Goal: Transaction & Acquisition: Purchase product/service

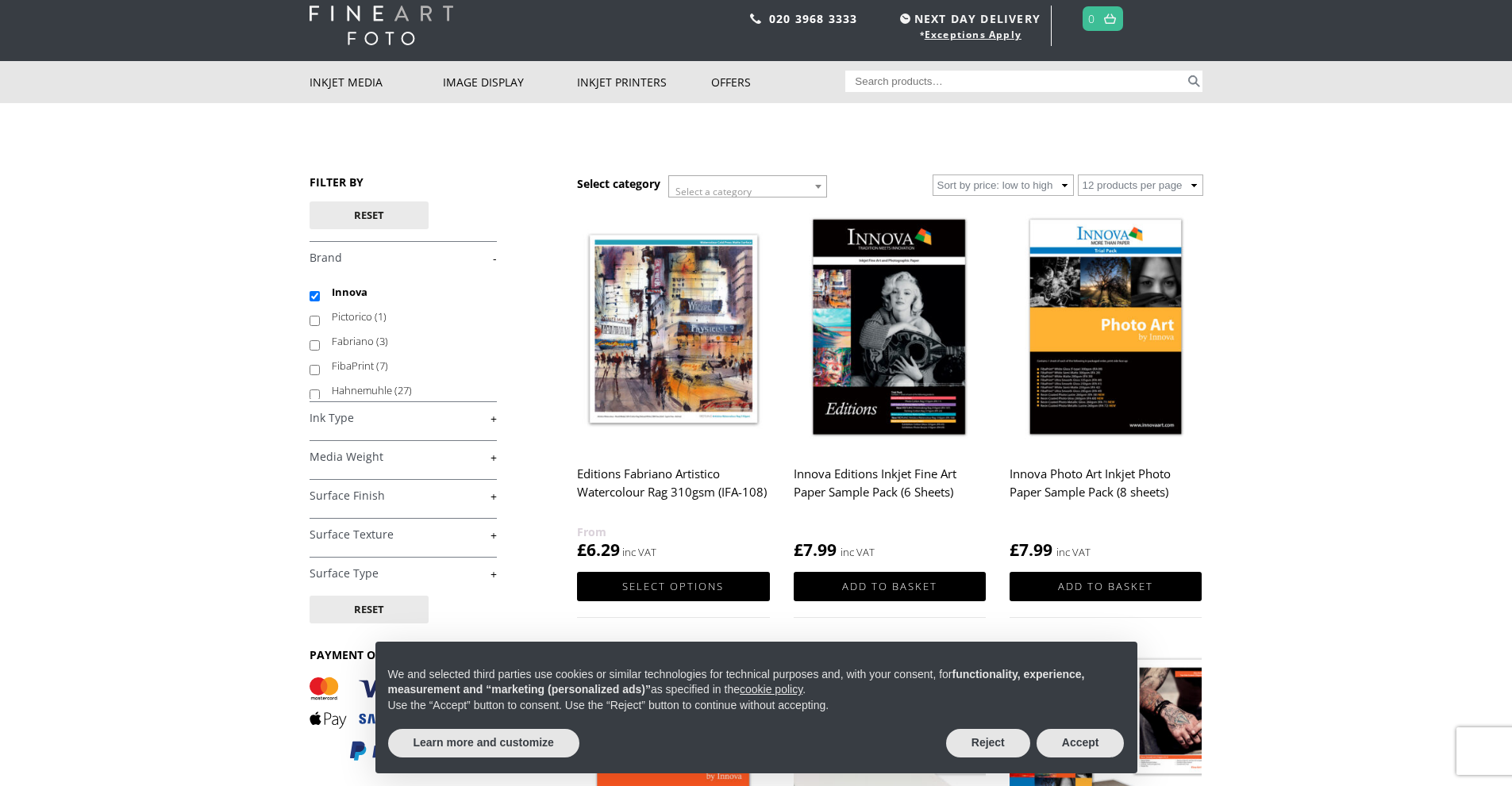
scroll to position [80, 0]
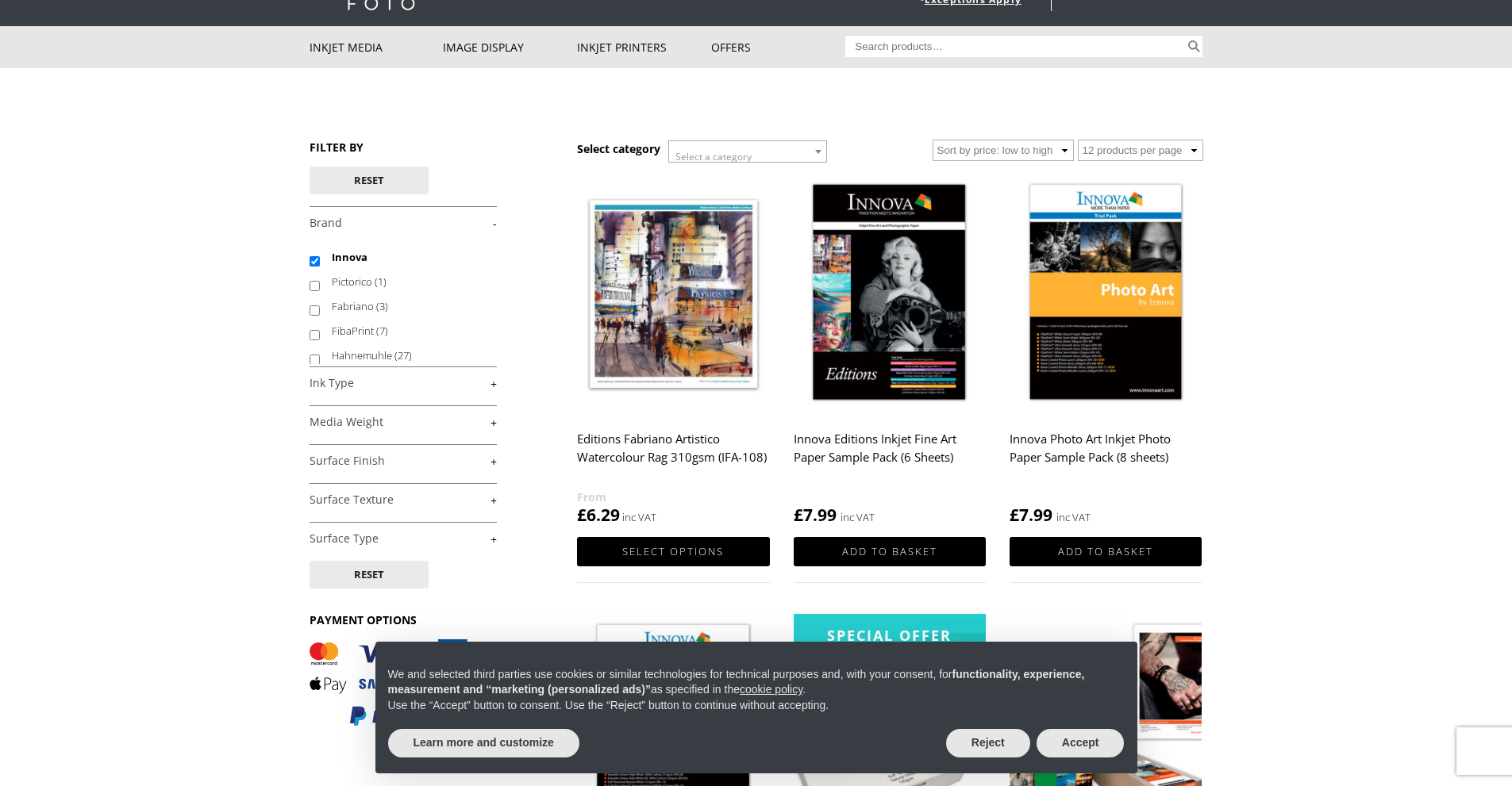
click at [313, 309] on input "Fabriano (3)" at bounding box center [314, 310] width 10 height 10
checkbox input "true"
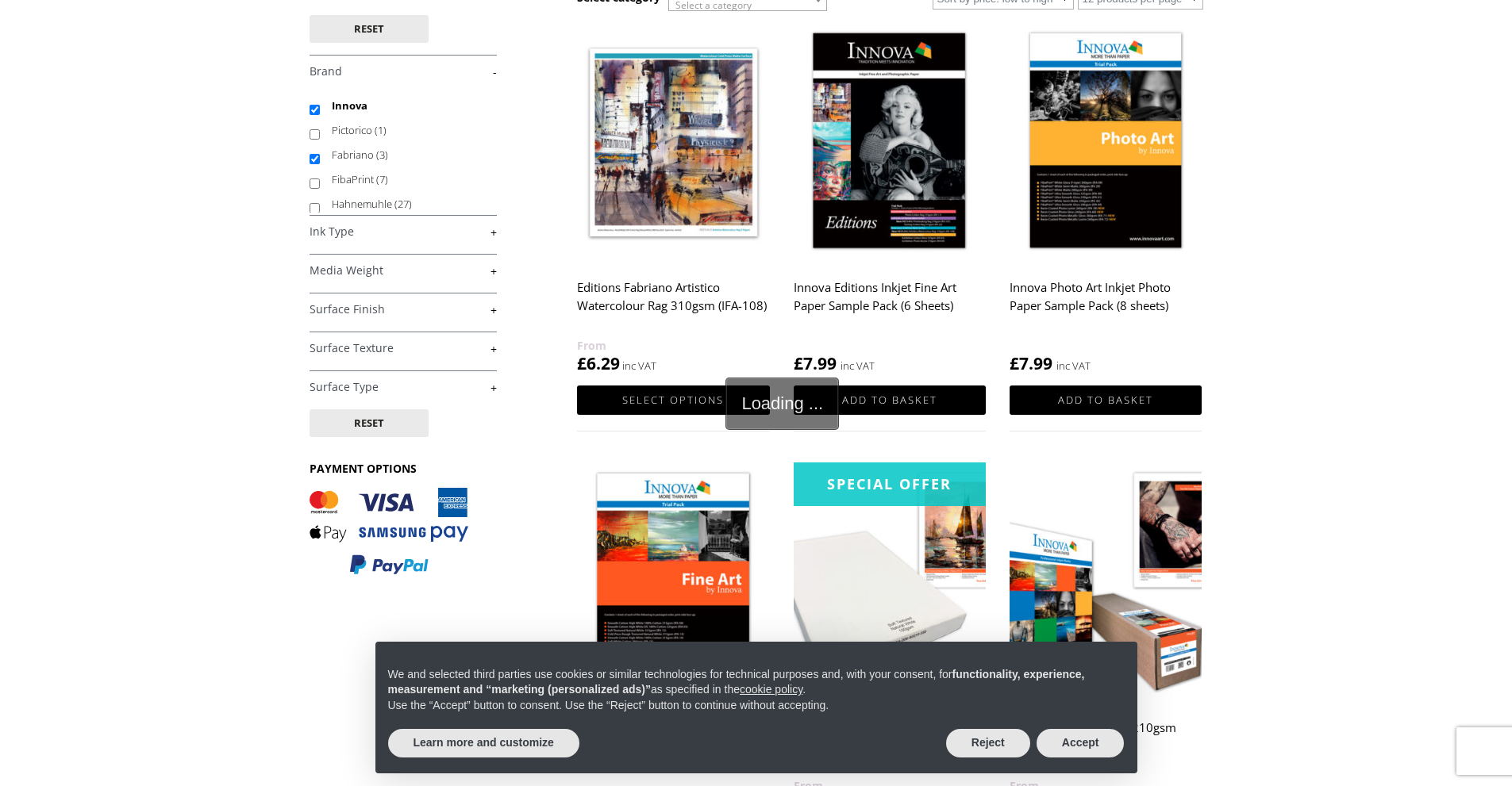
scroll to position [238, 0]
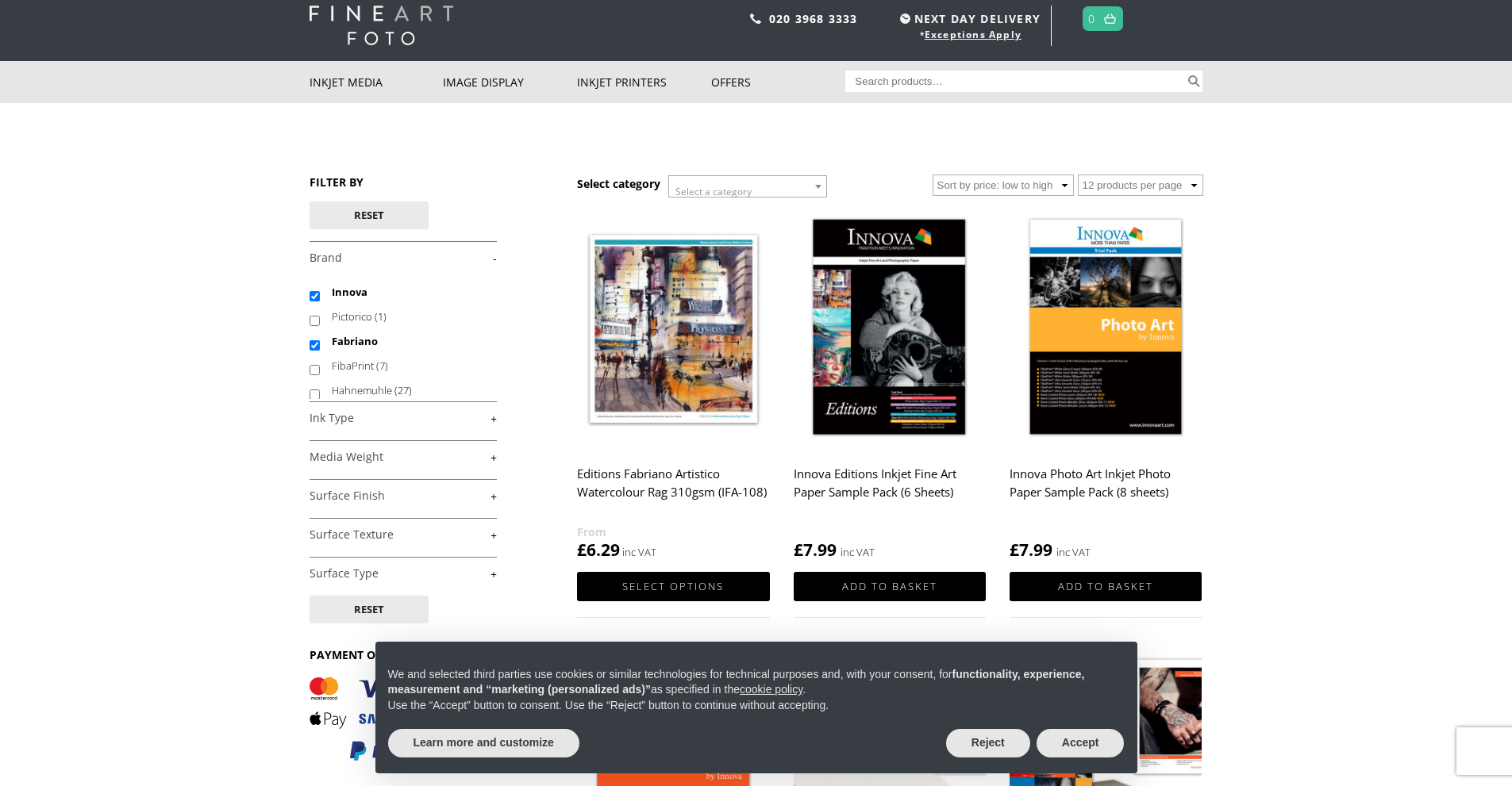
scroll to position [80, 0]
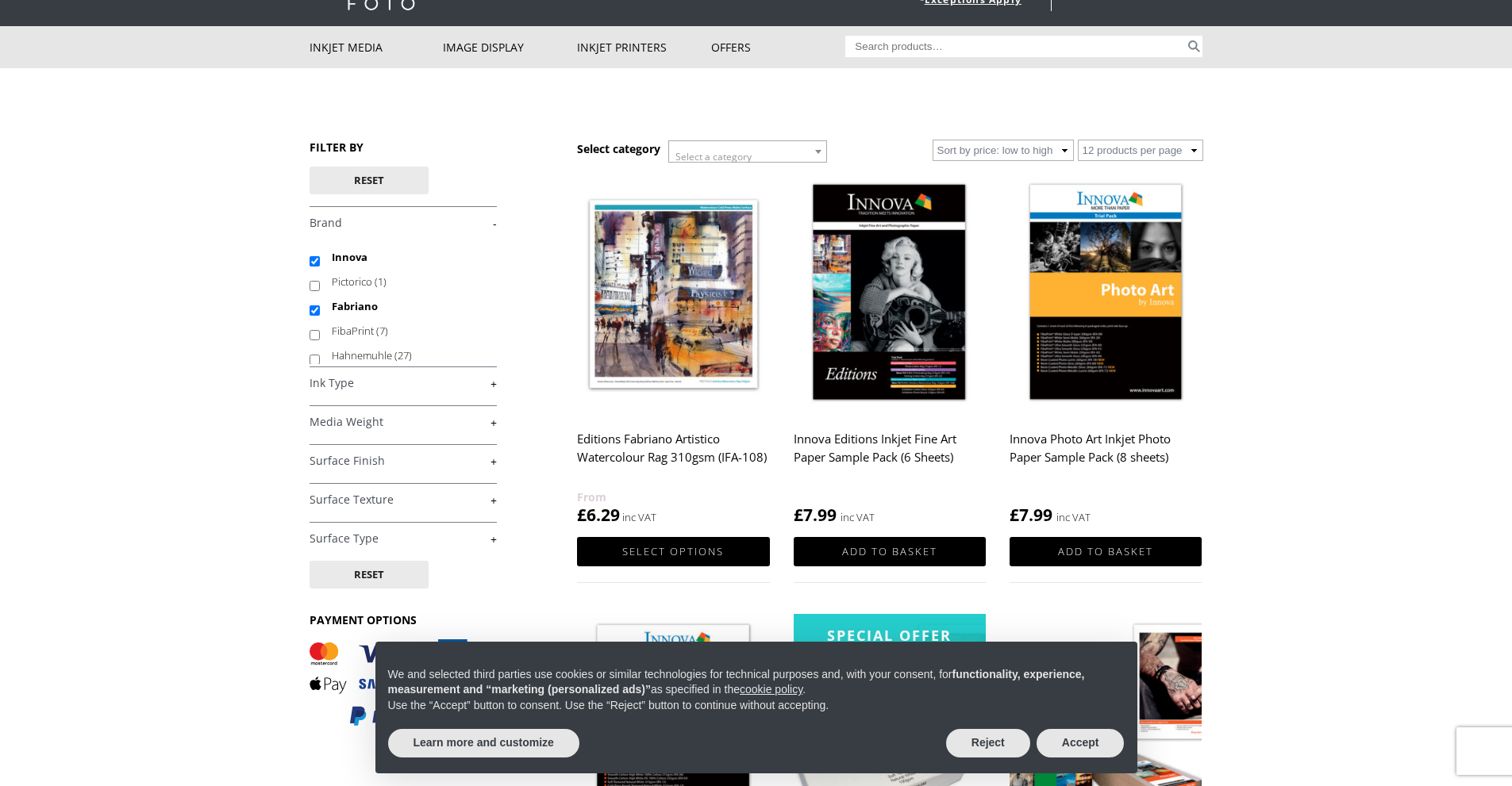
click at [313, 310] on input "Fabriano" at bounding box center [314, 310] width 10 height 10
checkbox input "false"
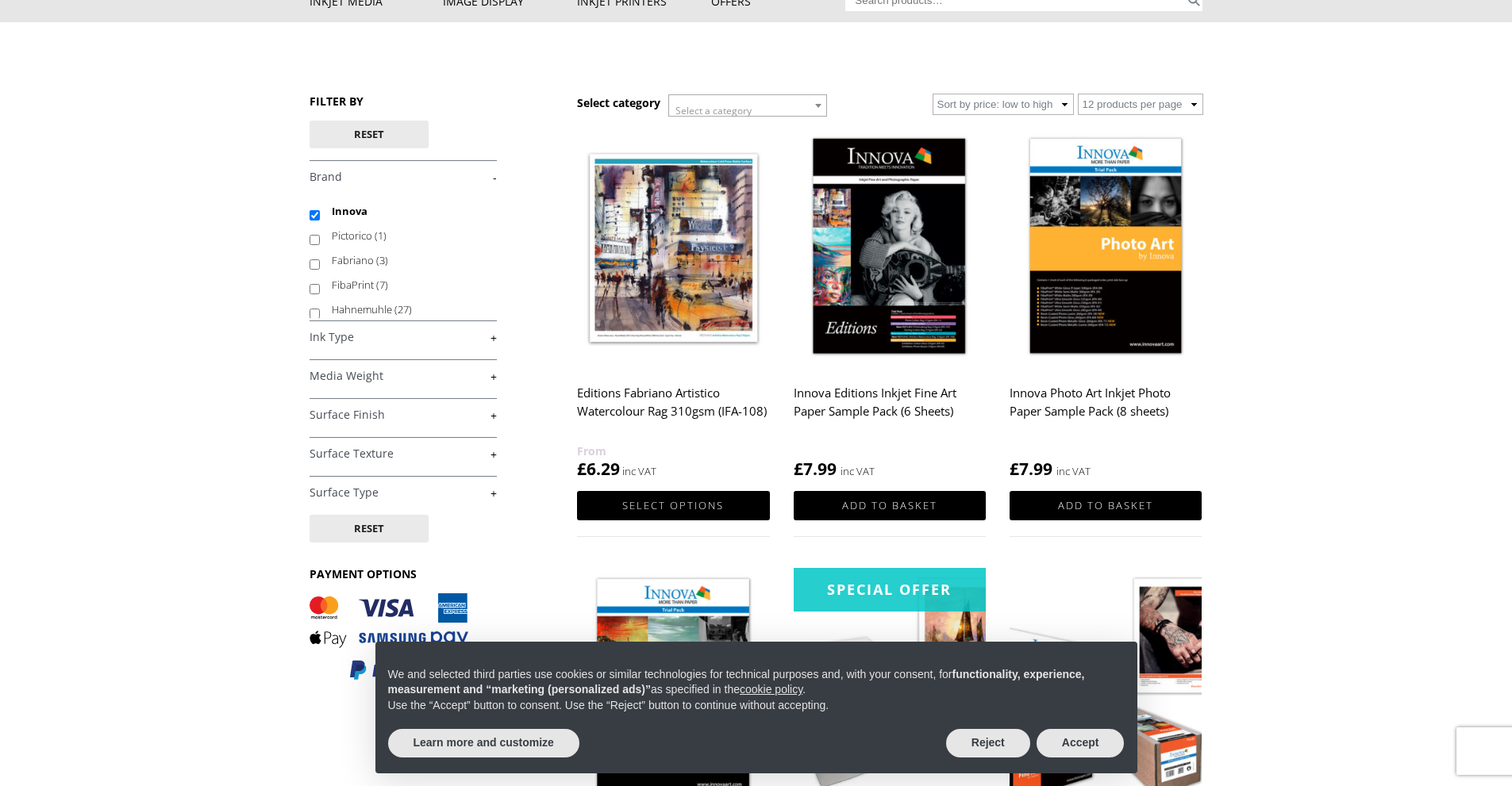
scroll to position [159, 0]
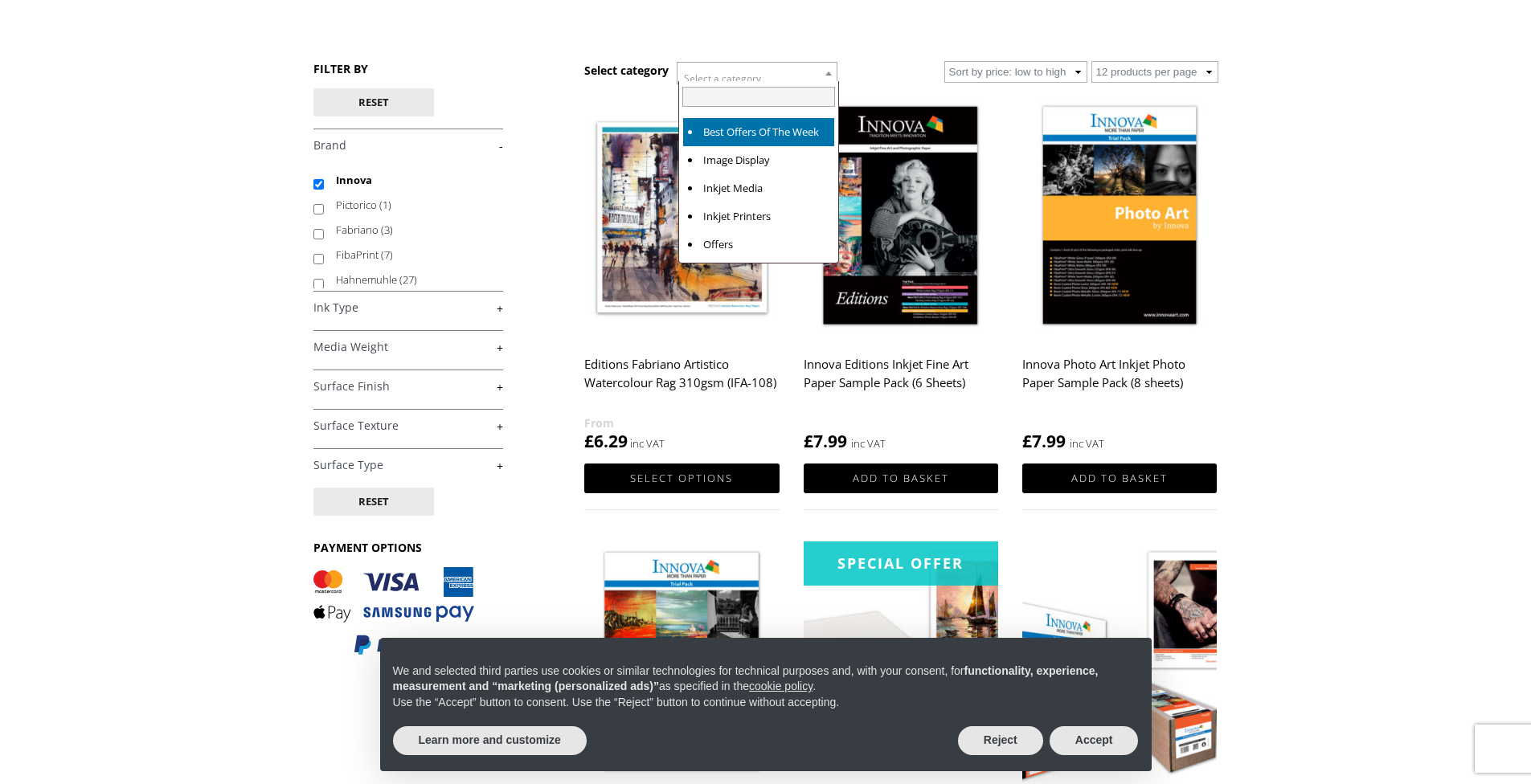
click at [832, 73] on b at bounding box center [828, 73] width 6 height 4
select select "inkjet-media"
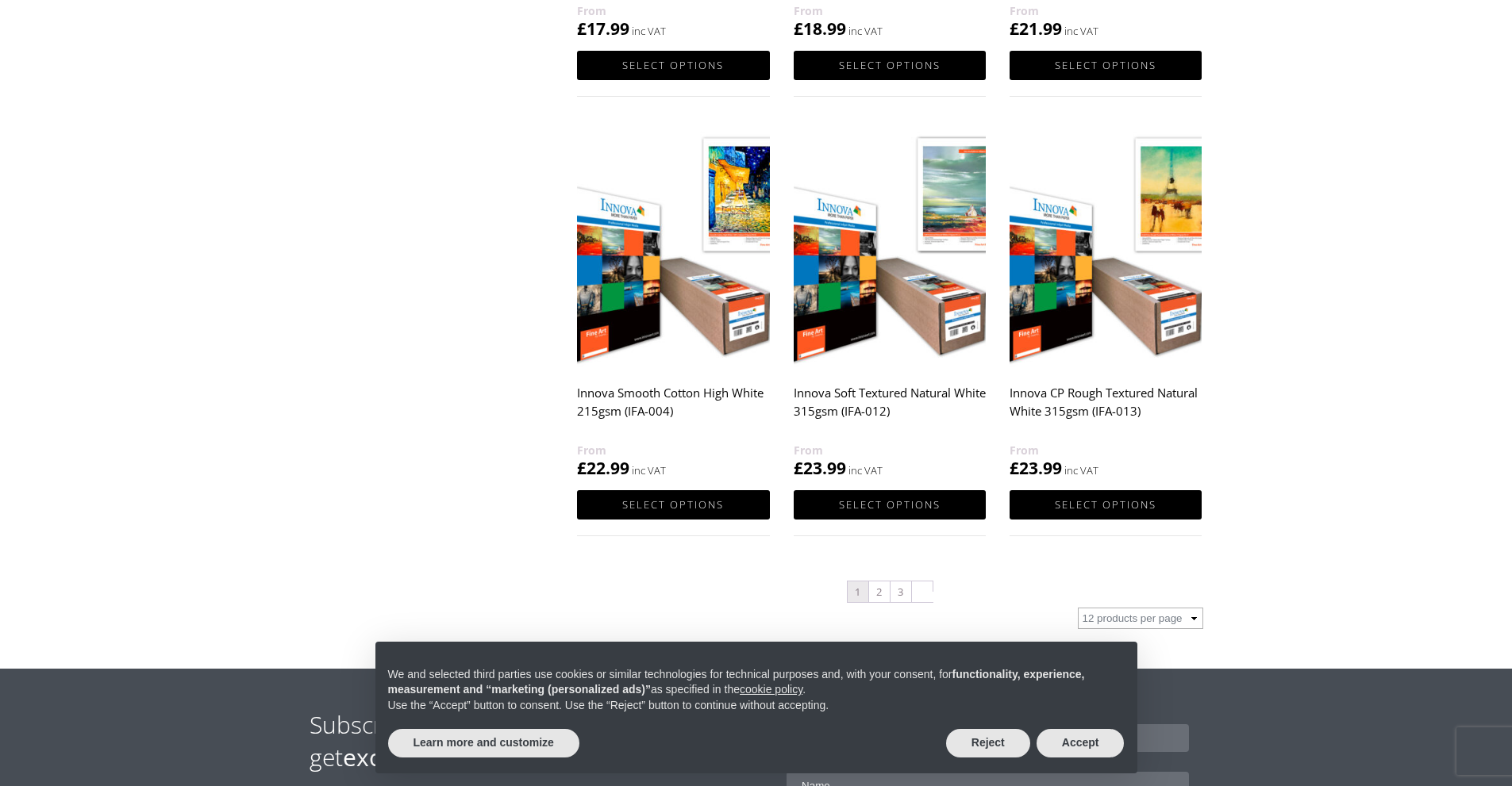
scroll to position [1586, 0]
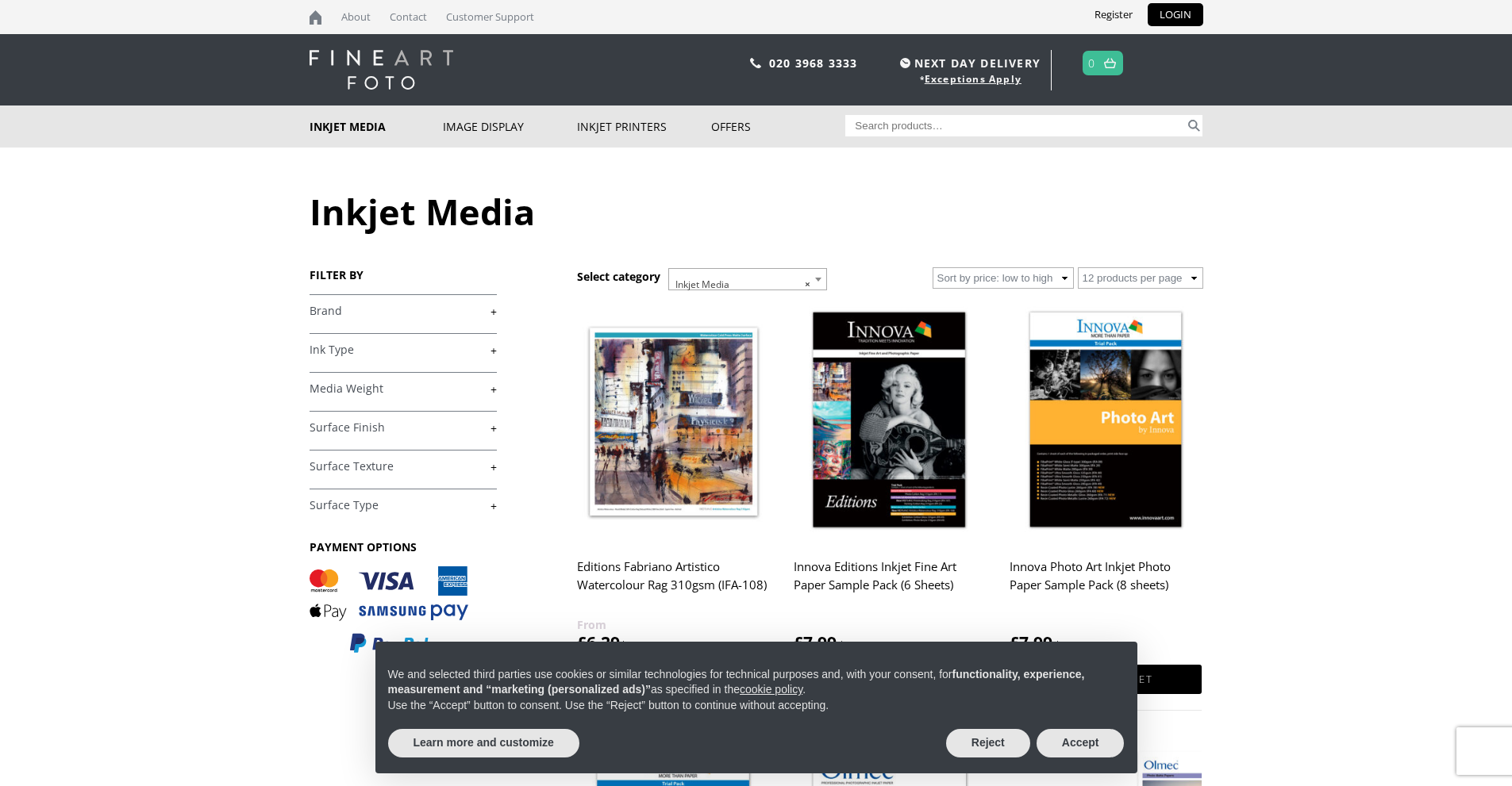
click at [492, 312] on link "+" at bounding box center [403, 311] width 187 height 15
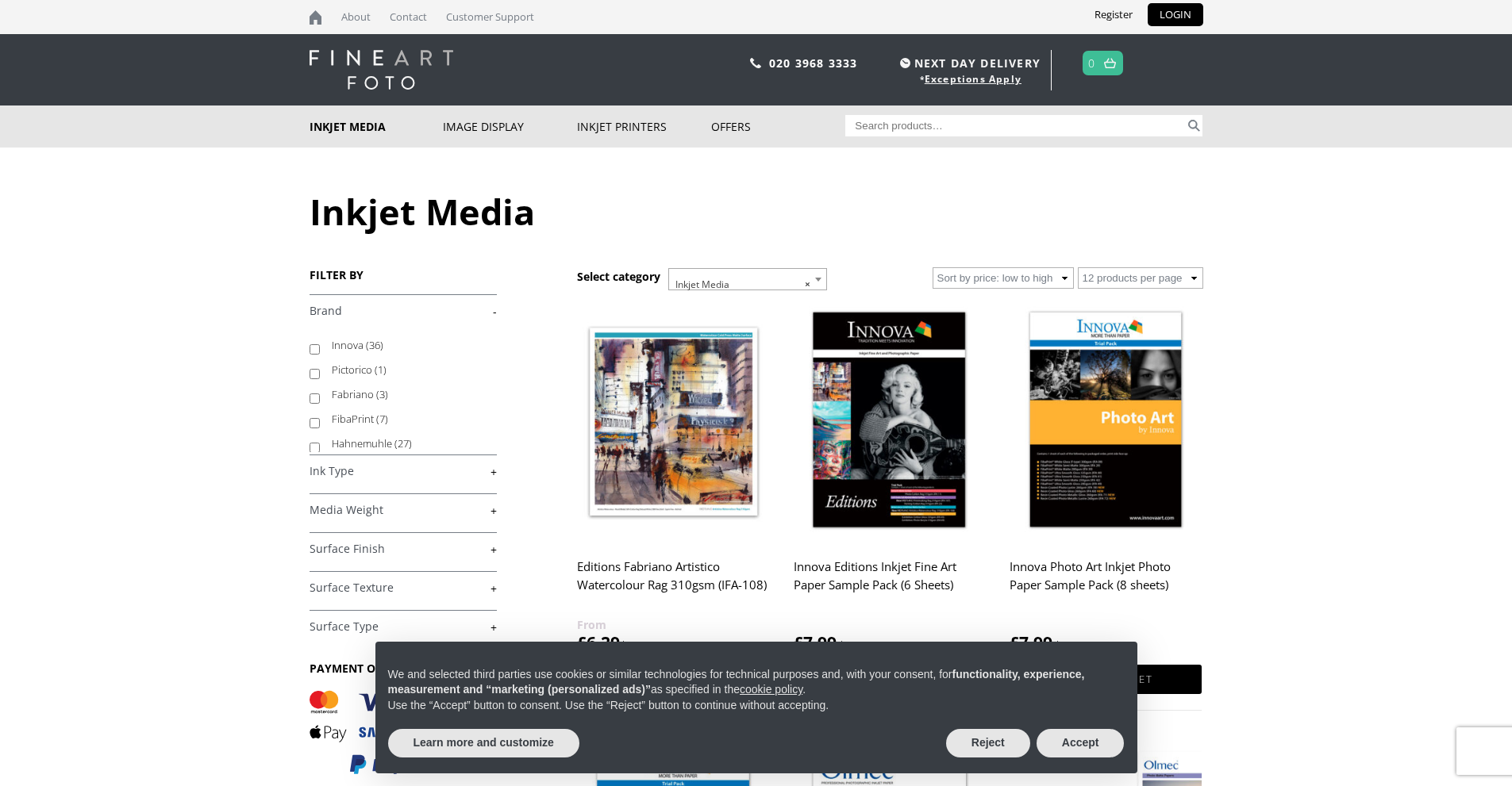
click at [313, 350] on input "Innova (36)" at bounding box center [314, 349] width 10 height 10
checkbox input "true"
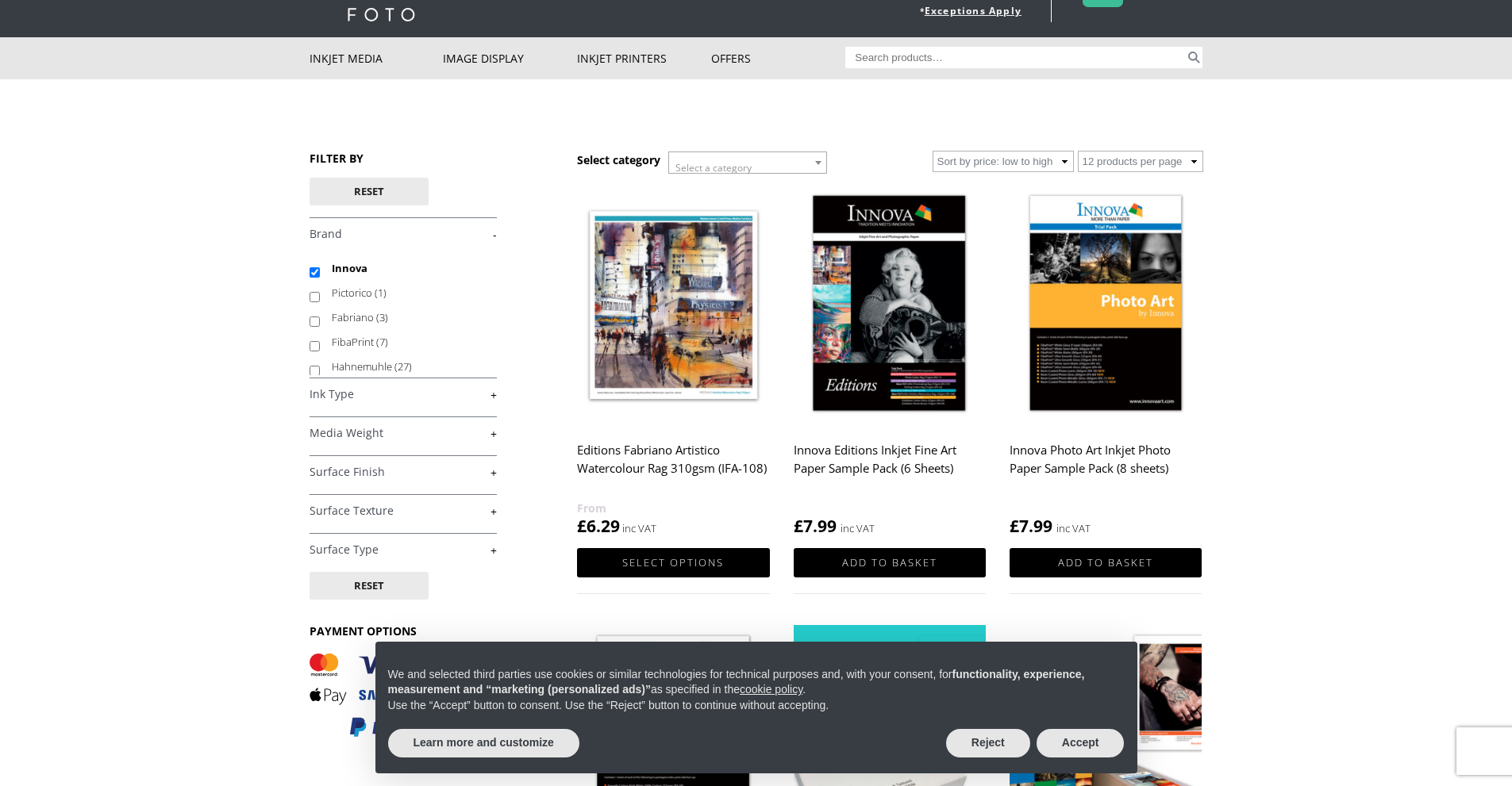
scroll to position [80, 0]
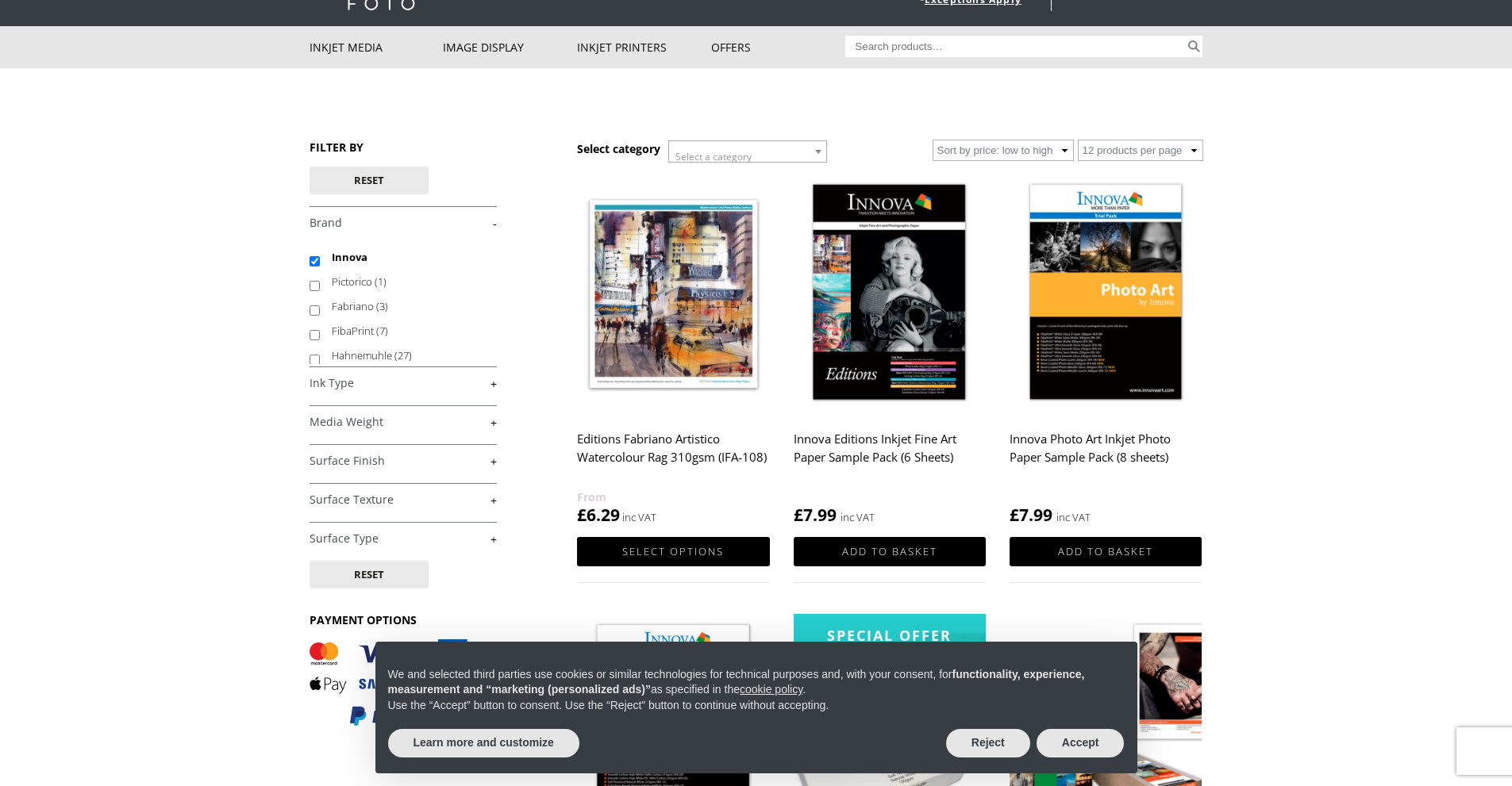
click at [492, 463] on link "+" at bounding box center [403, 461] width 187 height 15
click at [313, 525] on input "Semi-Gloss (2)" at bounding box center [314, 524] width 10 height 10
checkbox input "true"
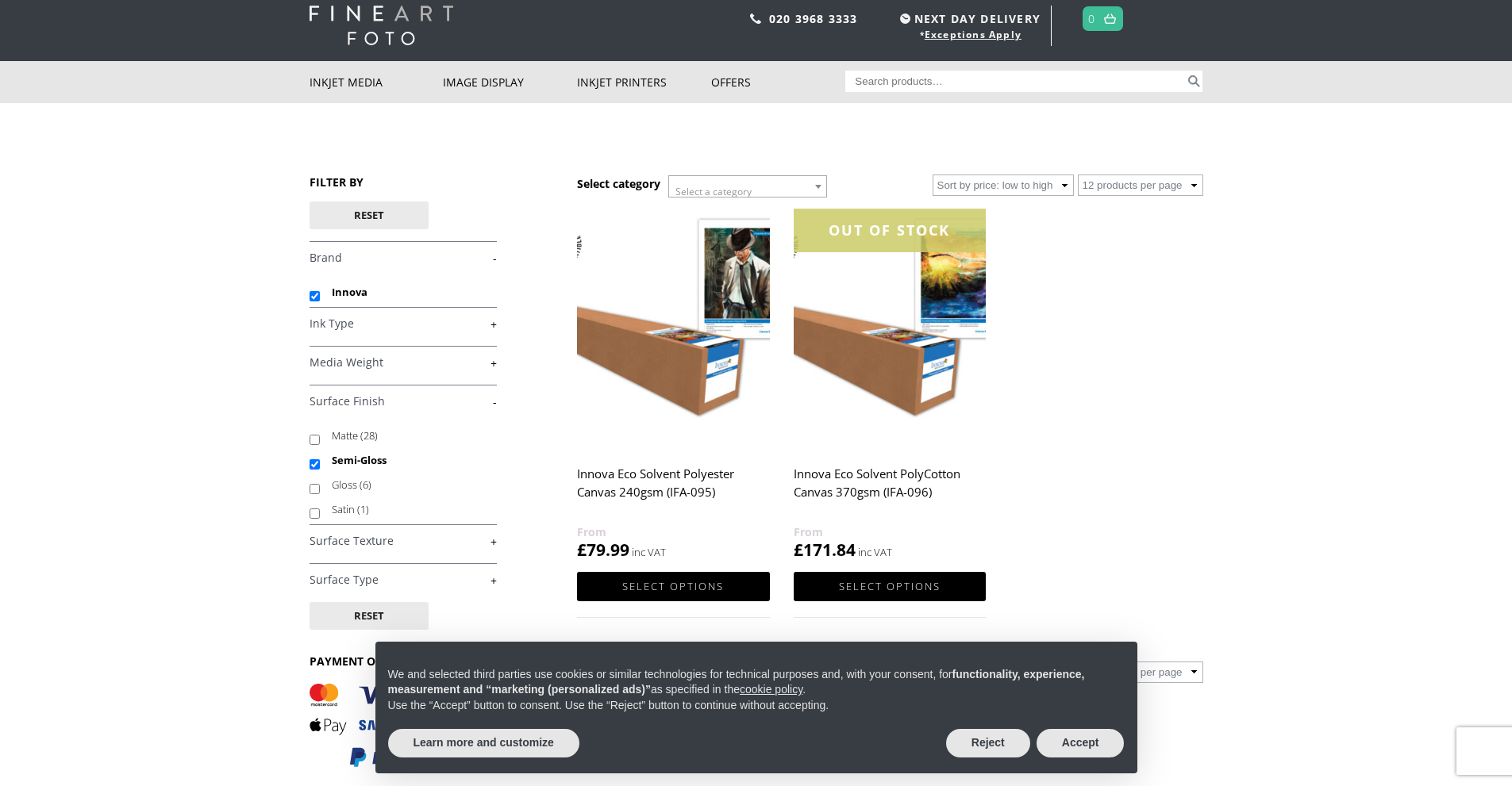
scroll to position [80, 0]
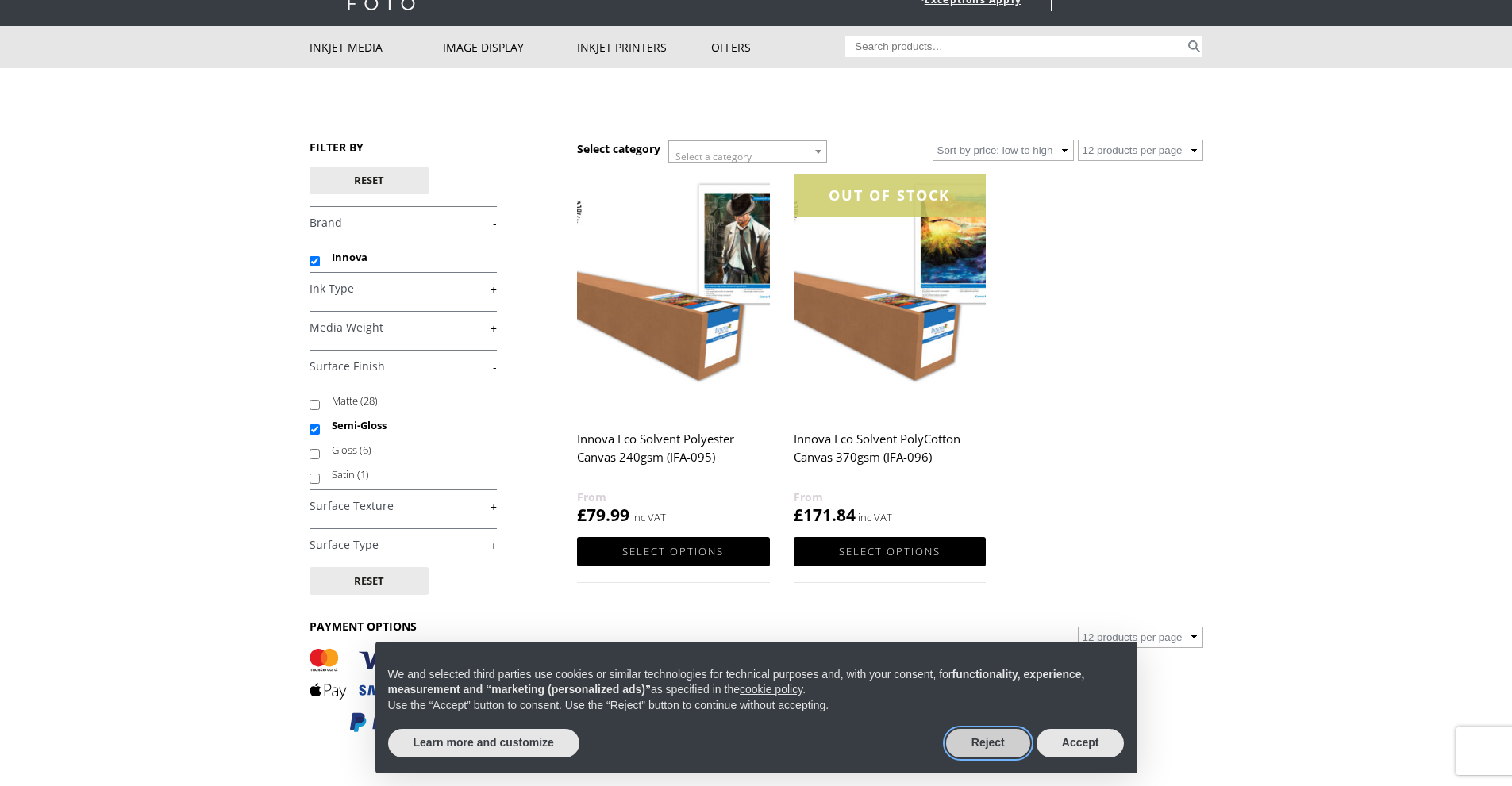
drag, startPoint x: 993, startPoint y: 741, endPoint x: 951, endPoint y: 720, distance: 47.0
click at [991, 741] on button "Reject" at bounding box center [987, 744] width 84 height 29
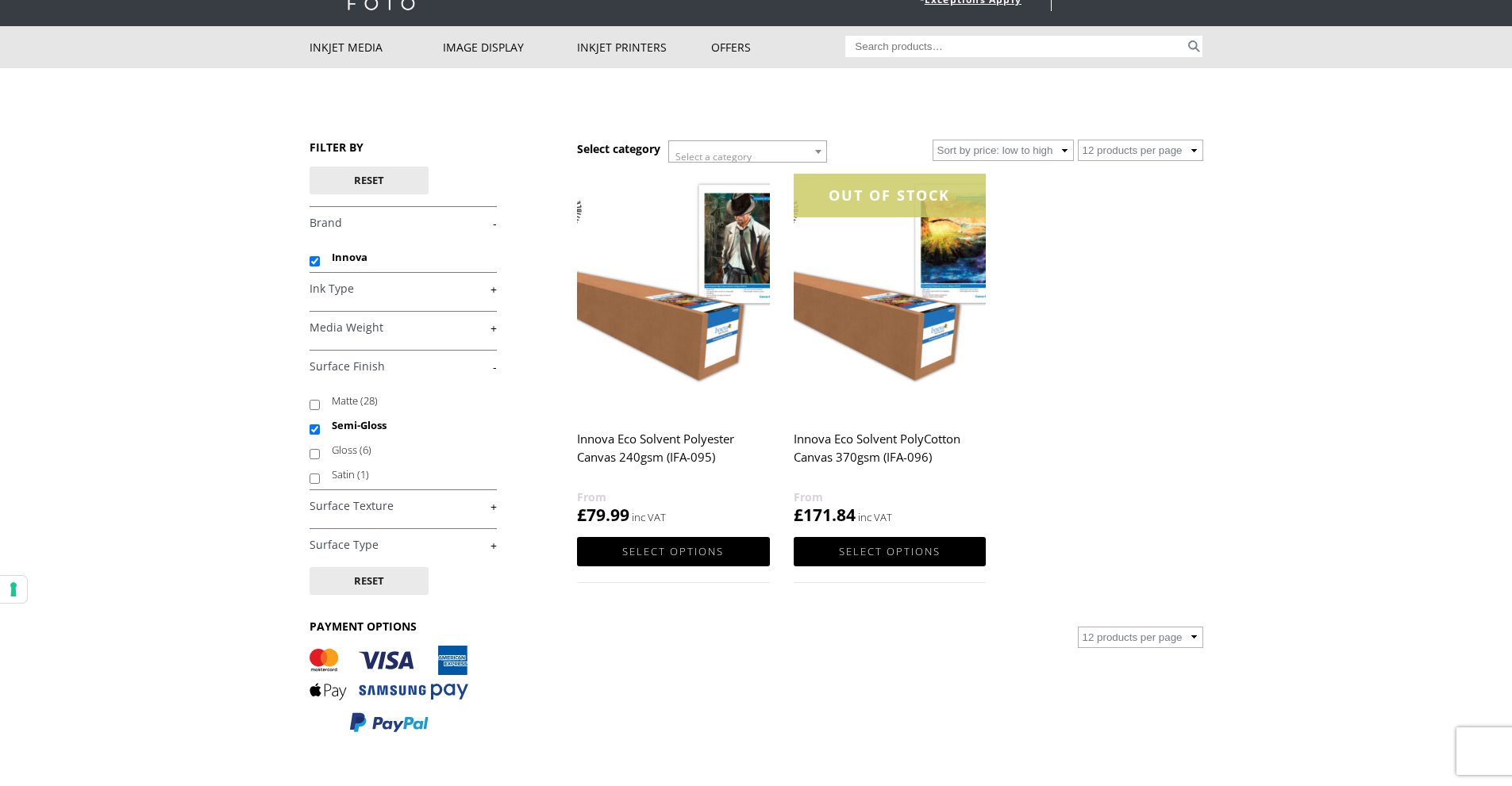
scroll to position [0, 0]
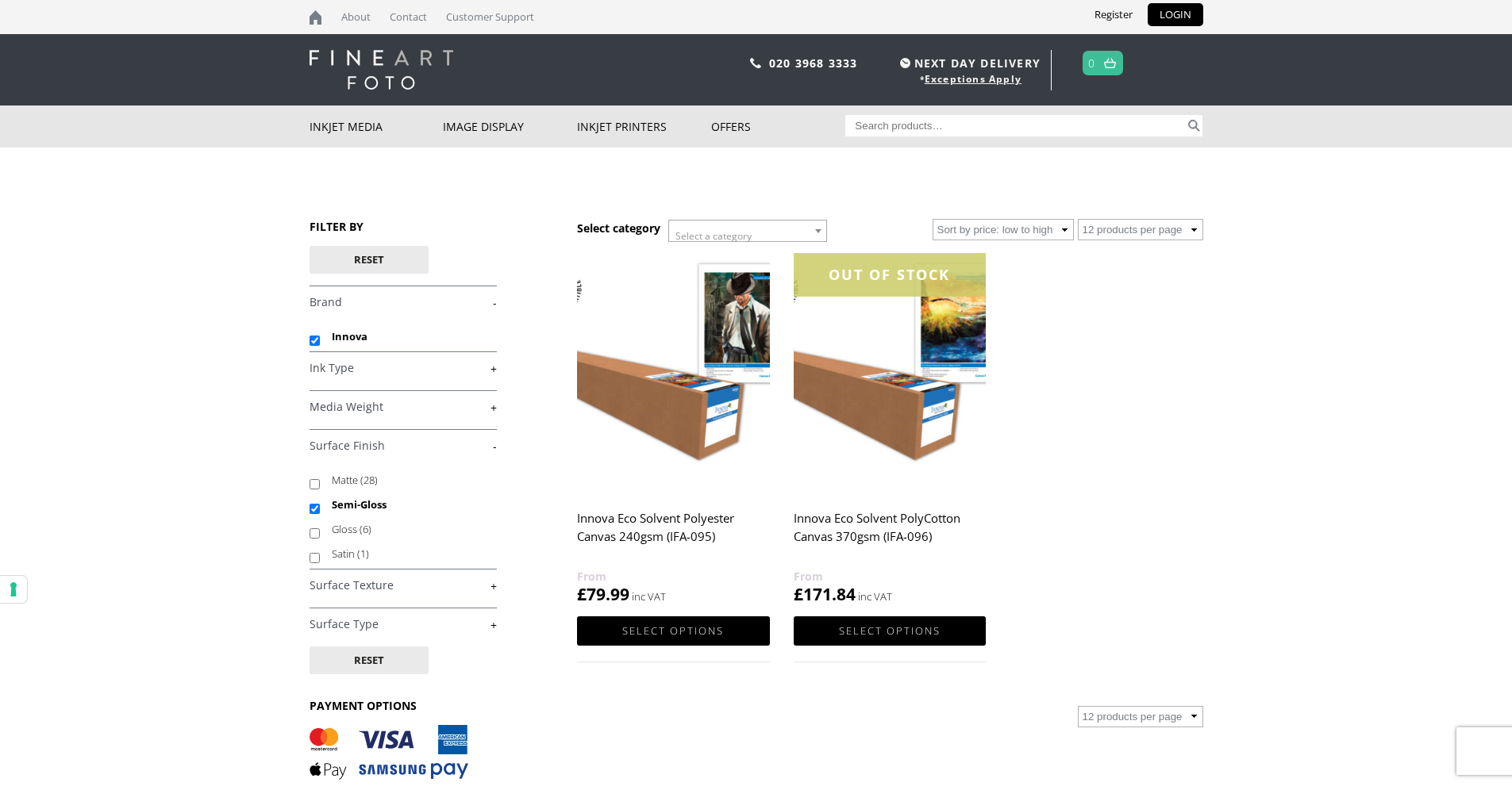
click at [315, 532] on input "Gloss (6)" at bounding box center [314, 533] width 10 height 10
checkbox input "true"
drag, startPoint x: 320, startPoint y: 507, endPoint x: 304, endPoint y: 509, distance: 16.1
click at [319, 507] on li "Semi-Gloss" at bounding box center [403, 505] width 187 height 25
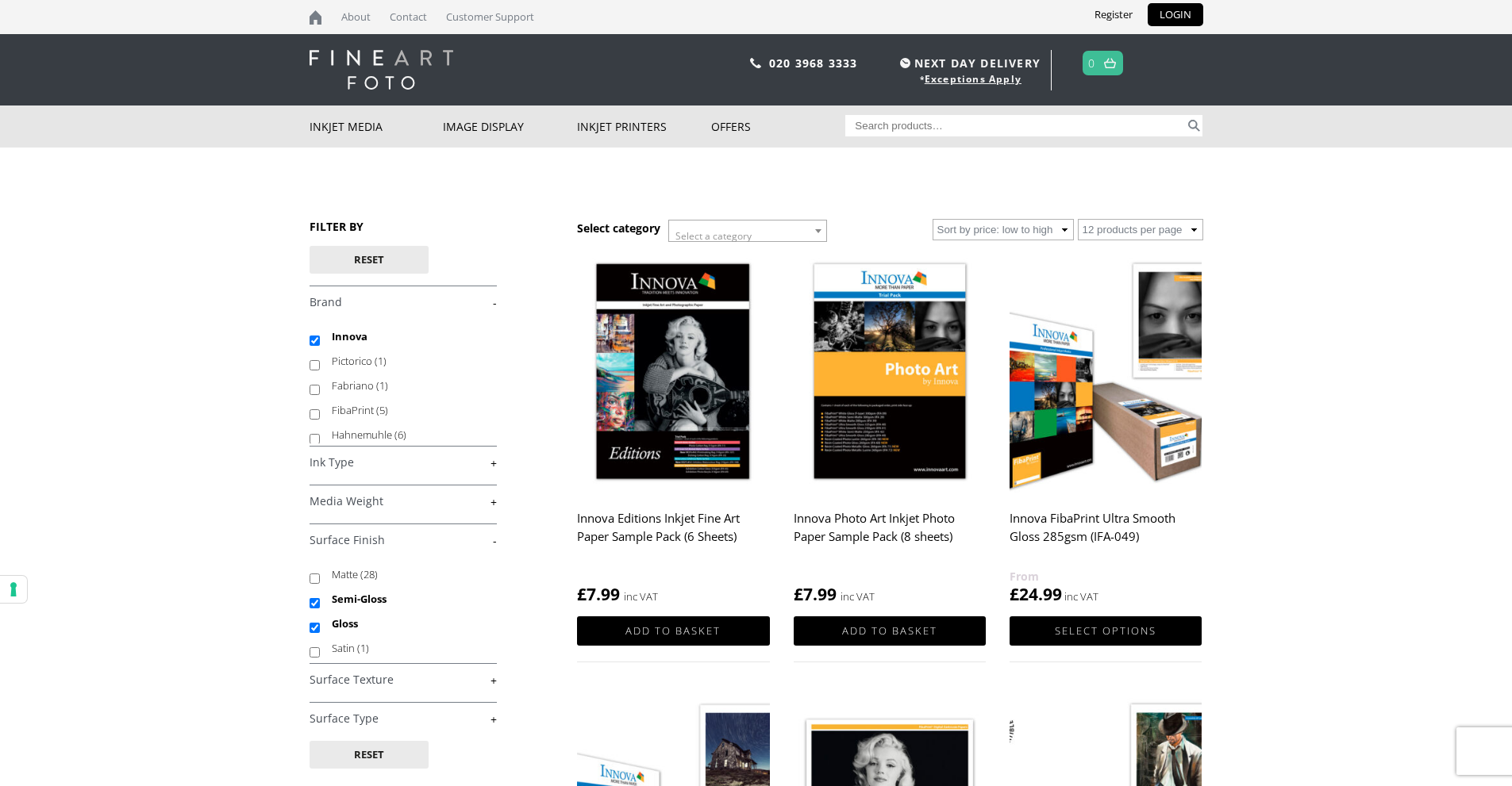
click at [313, 600] on input "Semi-Gloss" at bounding box center [314, 603] width 10 height 10
checkbox input "false"
click at [1062, 461] on img at bounding box center [1105, 373] width 192 height 241
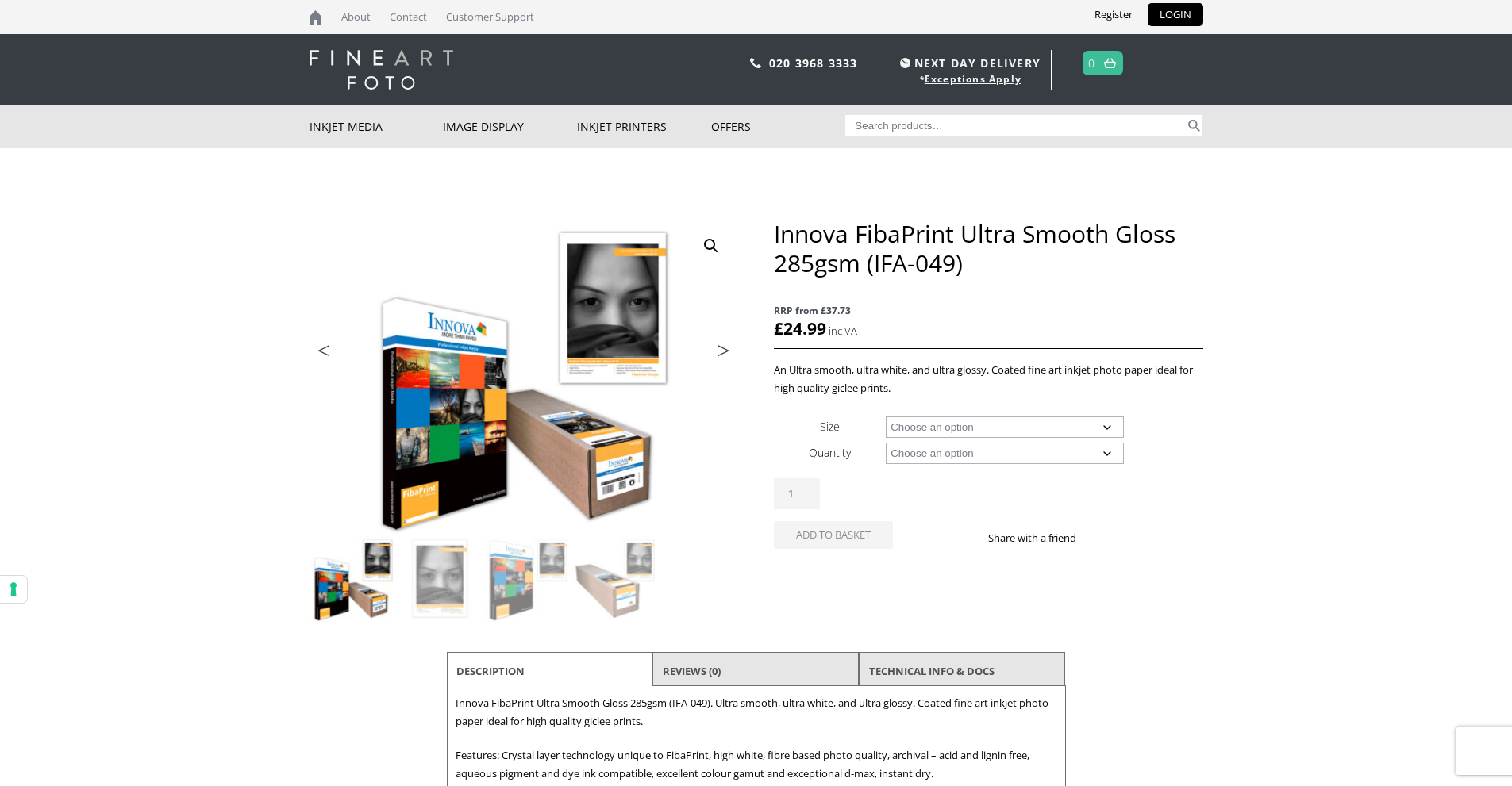
click at [1108, 426] on select "Choose an option A4 Sheet A3 Sheet A3+ Sheet A2 Sheet 17" Wide Roll 24" Wide Ro…" at bounding box center [1005, 426] width 238 height 22
click at [886, 416] on select "Choose an option A4 Sheet A3 Sheet A3+ Sheet A2 Sheet 17" Wide Roll 24" Wide Ro…" at bounding box center [1005, 426] width 238 height 22
select select "a2-sheet"
click at [1110, 452] on select "Choose an option 25 Sheets" at bounding box center [1005, 453] width 238 height 22
select select "25-sheets"
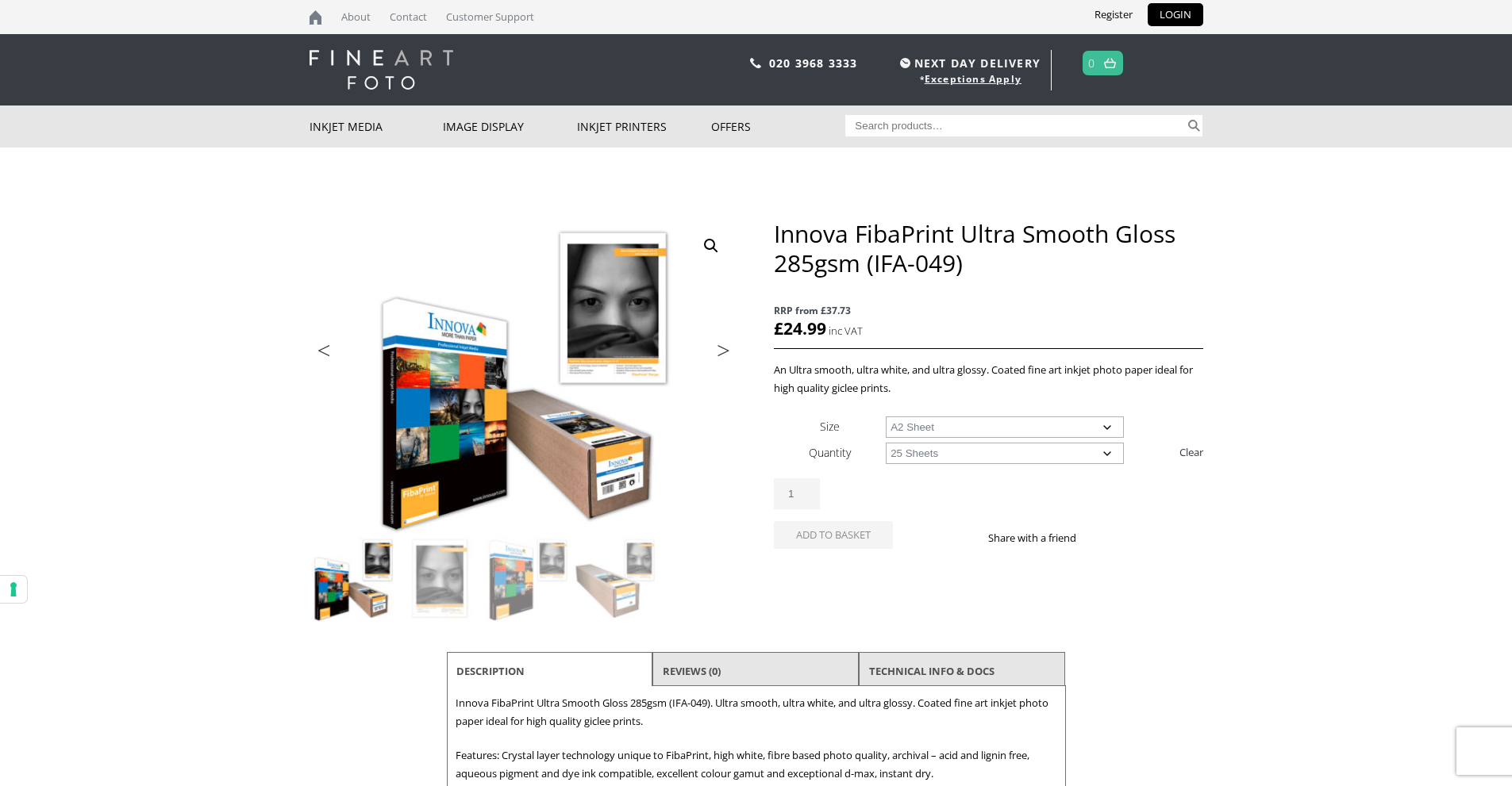
click at [886, 442] on select "Choose an option 25 Sheets" at bounding box center [1005, 453] width 238 height 22
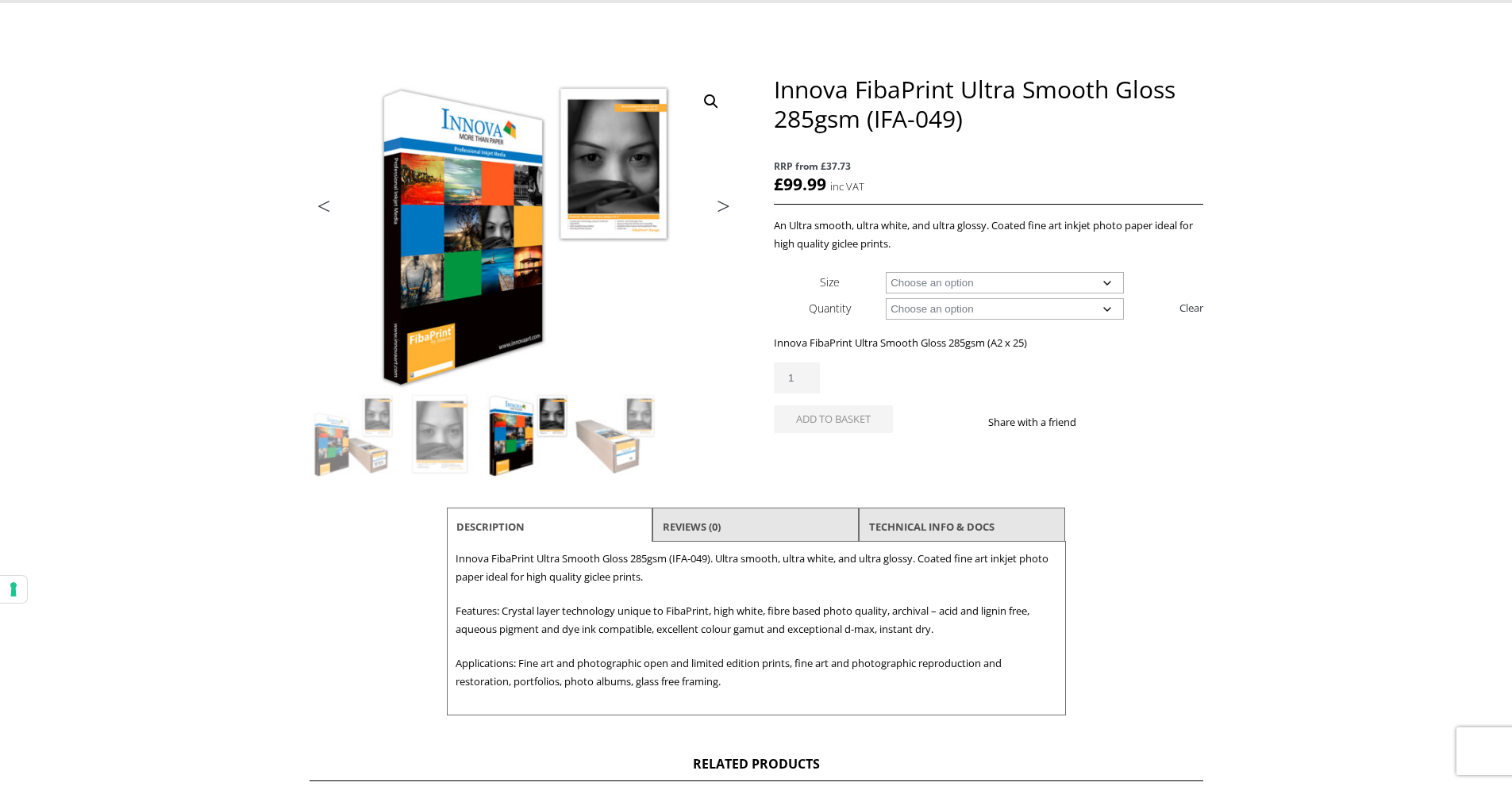
scroll to position [159, 0]
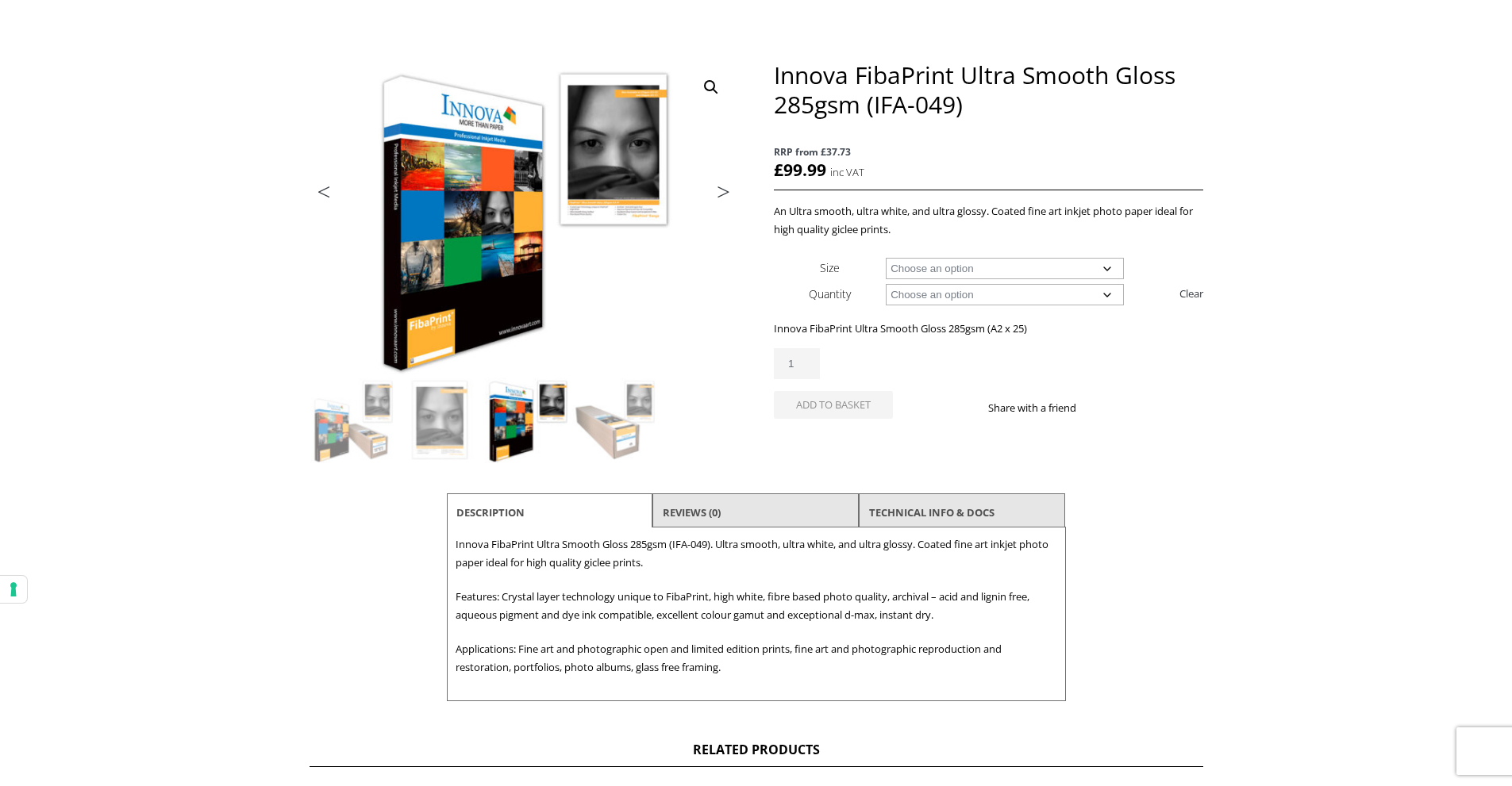
click at [1103, 269] on select "Choose an option A4 Sheet A3 Sheet A3+ Sheet A2 Sheet" at bounding box center [1005, 268] width 238 height 22
click at [886, 257] on select "Choose an option A4 Sheet A3 Sheet A3+ Sheet A2 Sheet" at bounding box center [1005, 268] width 238 height 22
click at [1109, 266] on select "Choose an option A4 Sheet A3 Sheet A3+ Sheet A2 Sheet" at bounding box center [1005, 268] width 238 height 22
select select "a2-sheet"
click at [886, 257] on select "Choose an option A4 Sheet A3 Sheet A3+ Sheet A2 Sheet" at bounding box center [1005, 268] width 238 height 22
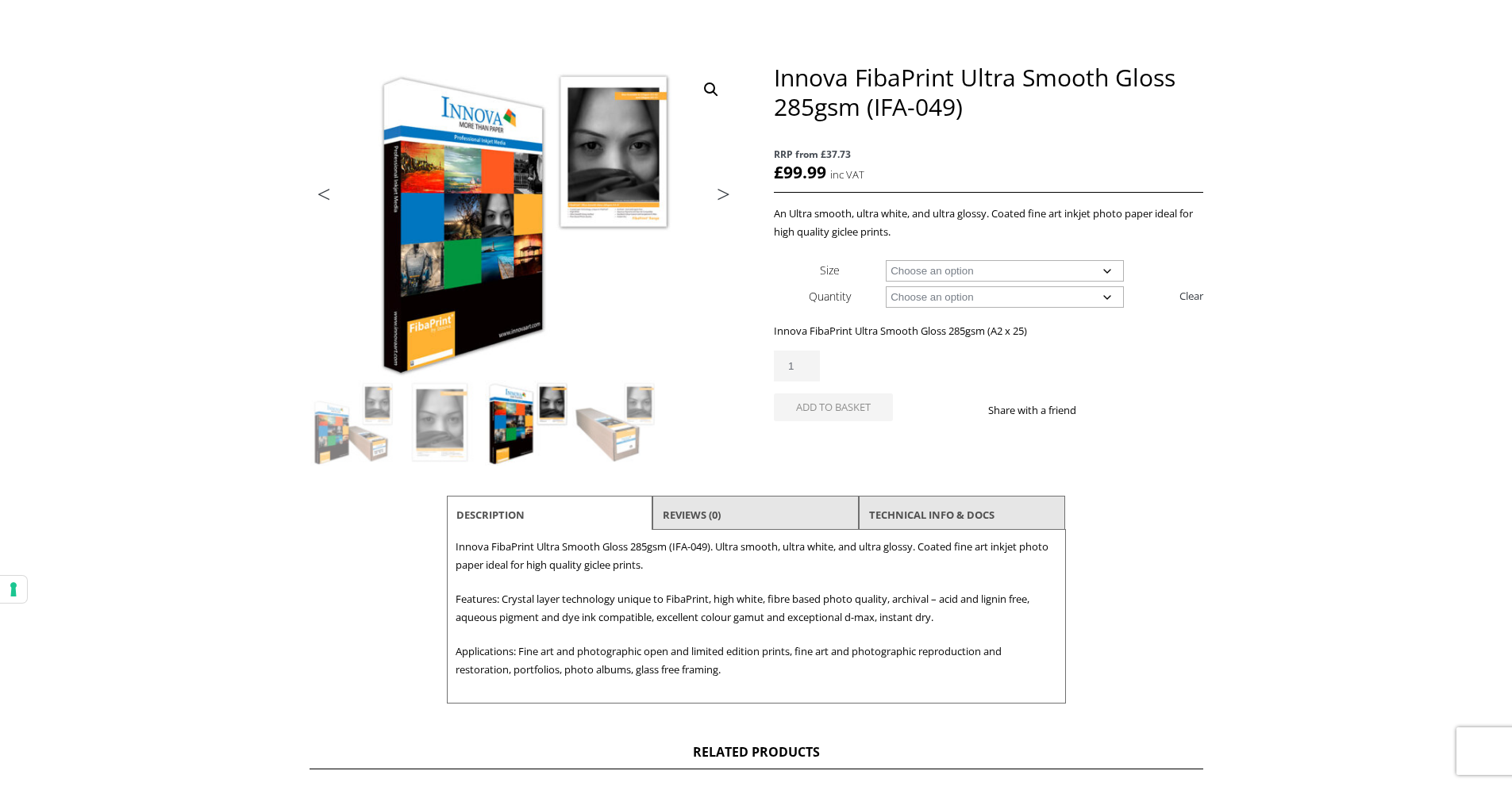
scroll to position [80, 0]
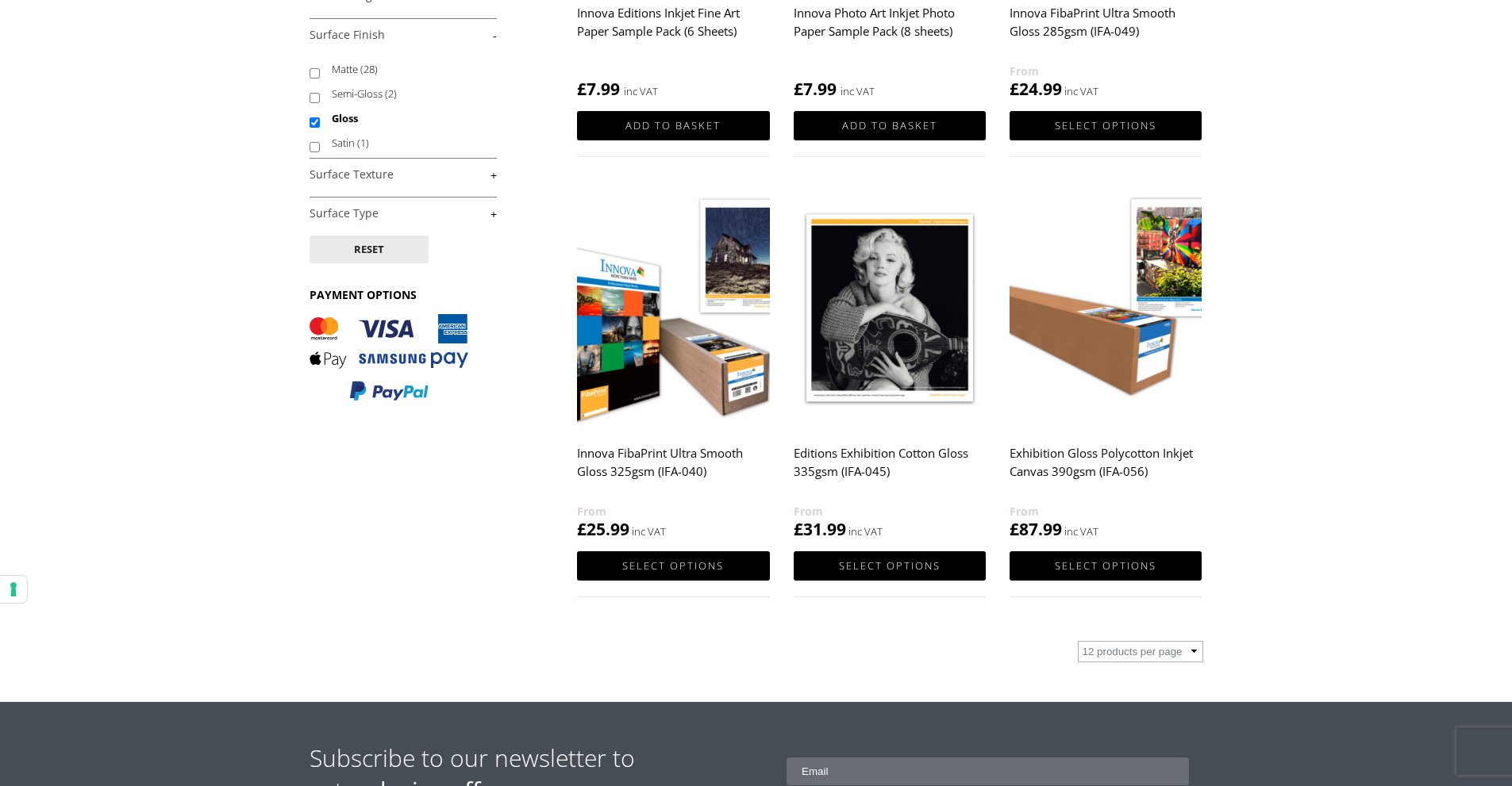
scroll to position [556, 0]
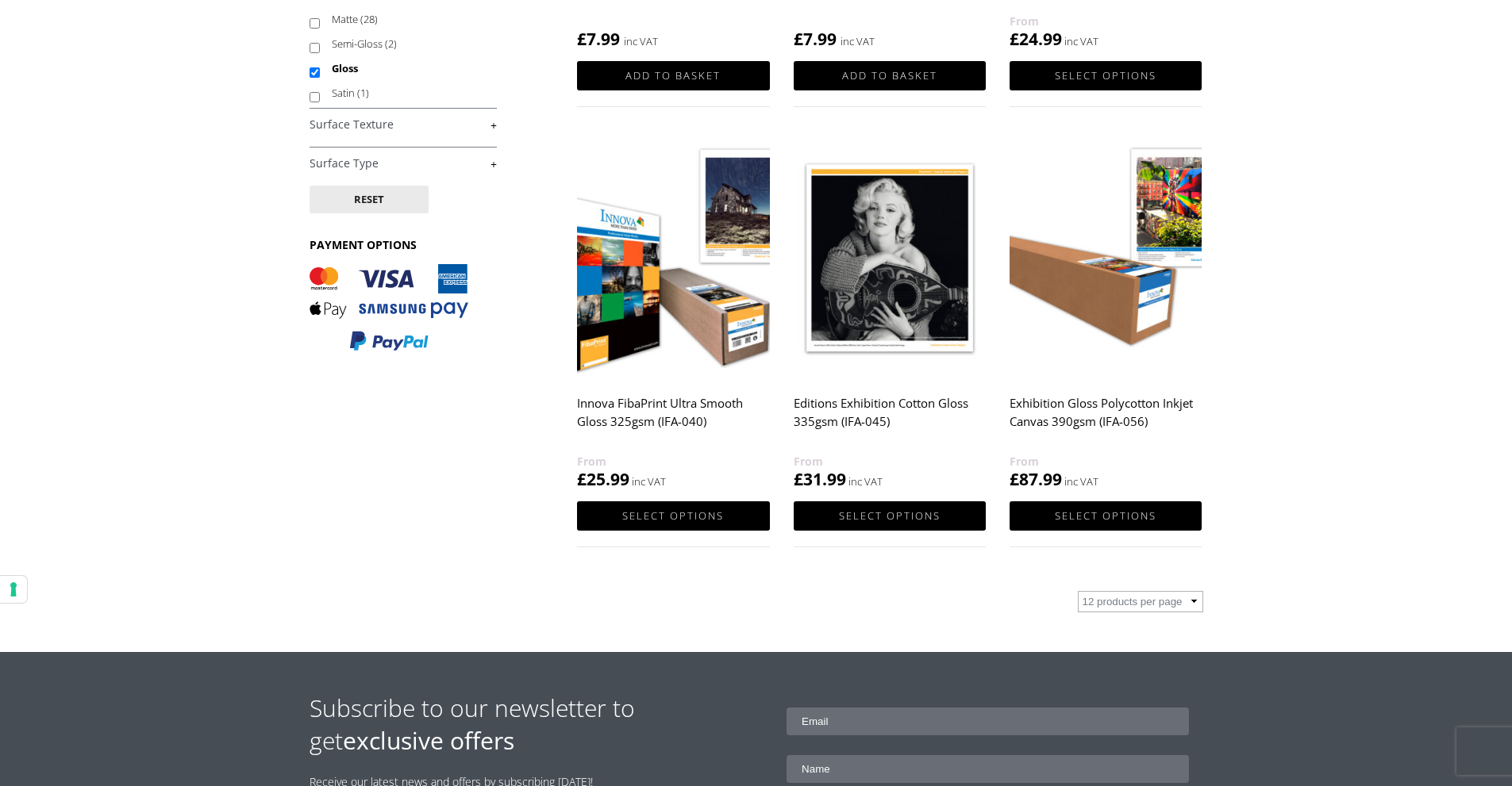
click at [888, 318] on img at bounding box center [889, 258] width 192 height 241
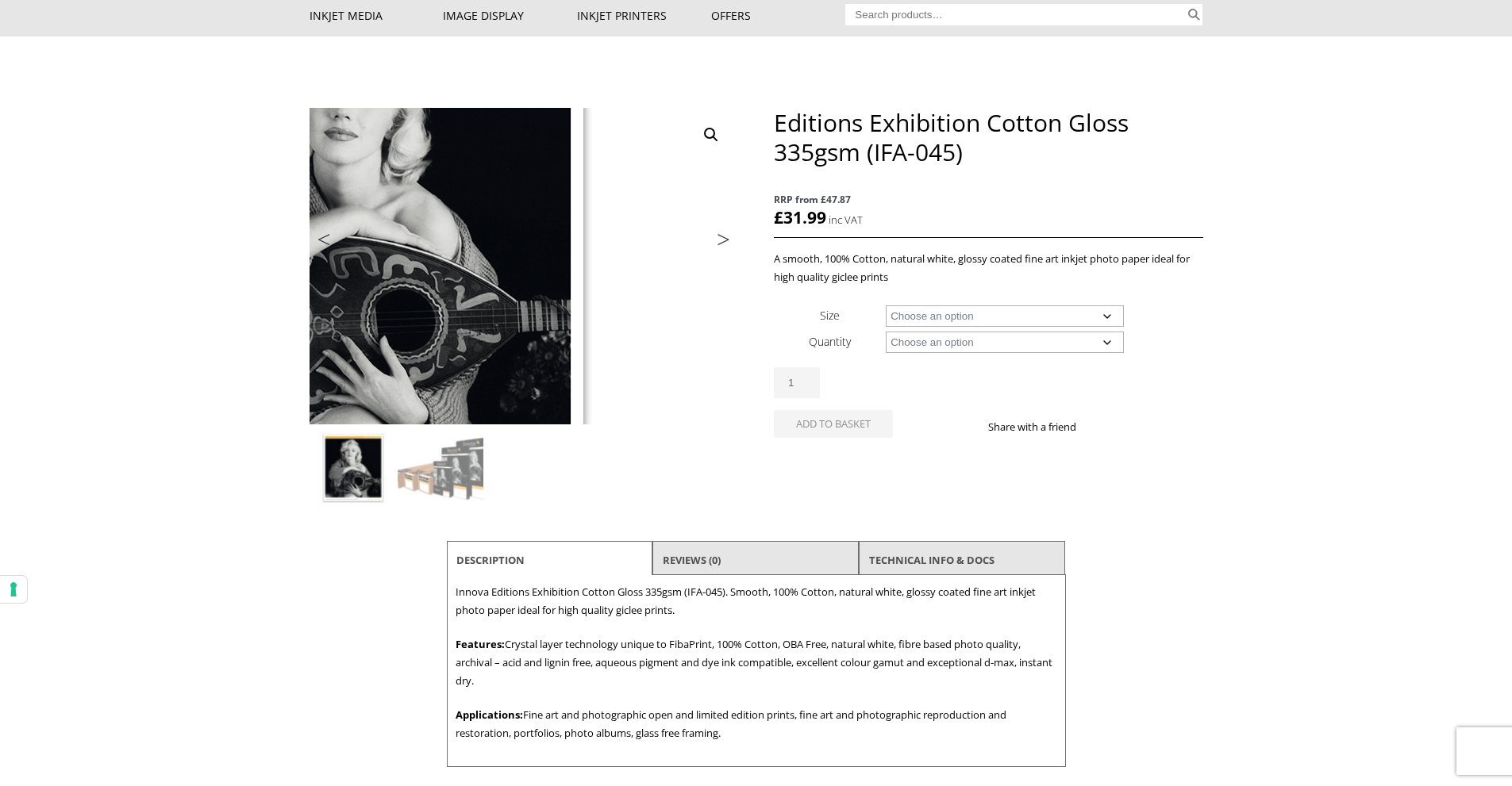
scroll to position [159, 0]
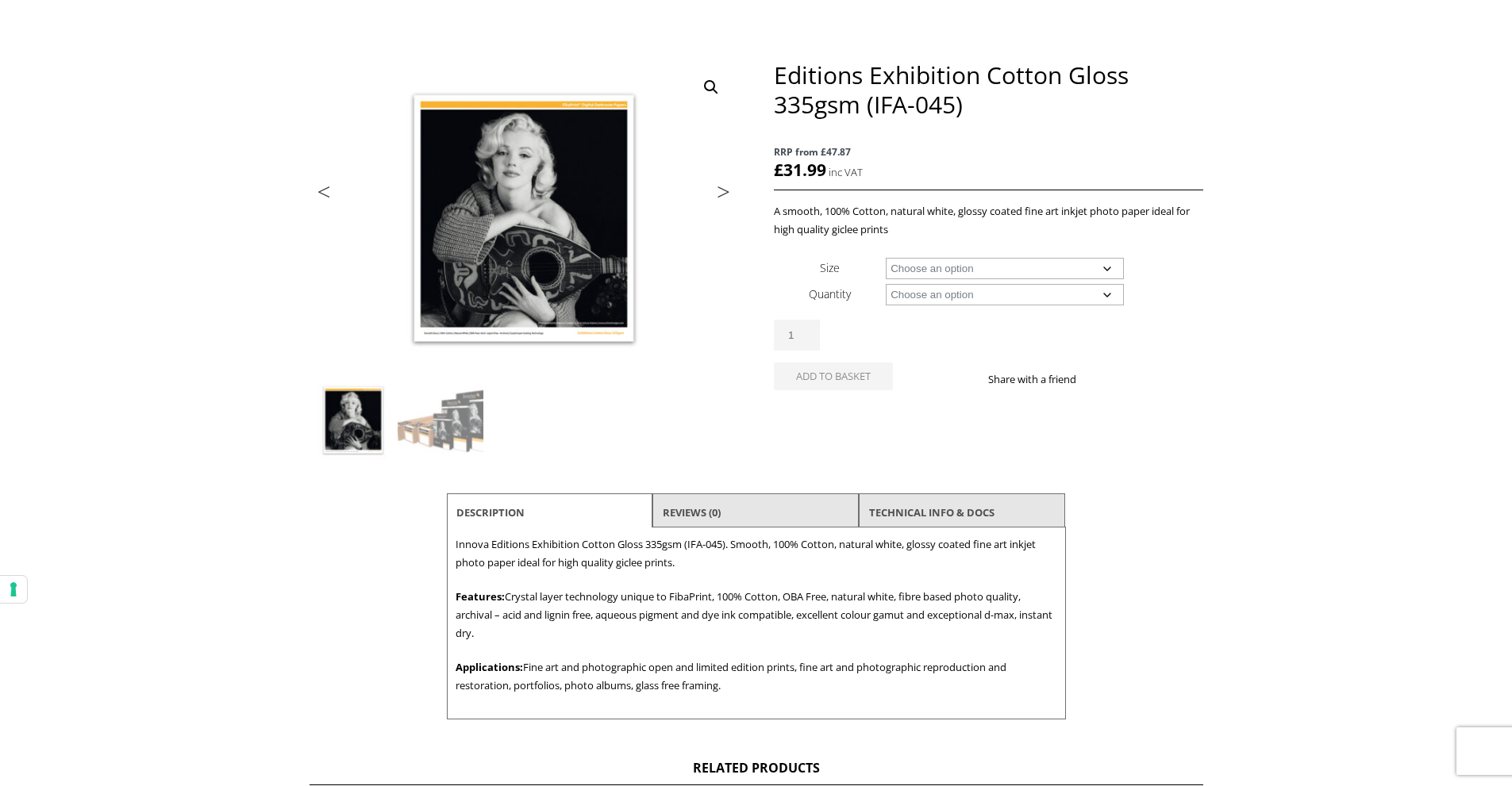
click at [1110, 271] on select "Choose an option A4 Sheet A3 Sheet A3+ Sheet A2 Sheet 17" Wide Roll 24" Wide Ro…" at bounding box center [1005, 268] width 238 height 22
click at [886, 257] on select "Choose an option A4 Sheet A3 Sheet A3+ Sheet A2 Sheet 17" Wide Roll 24" Wide Ro…" at bounding box center [1005, 268] width 238 height 22
select select "a2-sheet"
click at [1104, 293] on select "Choose an option 25 Sheets" at bounding box center [1005, 294] width 238 height 22
select select "25-sheets"
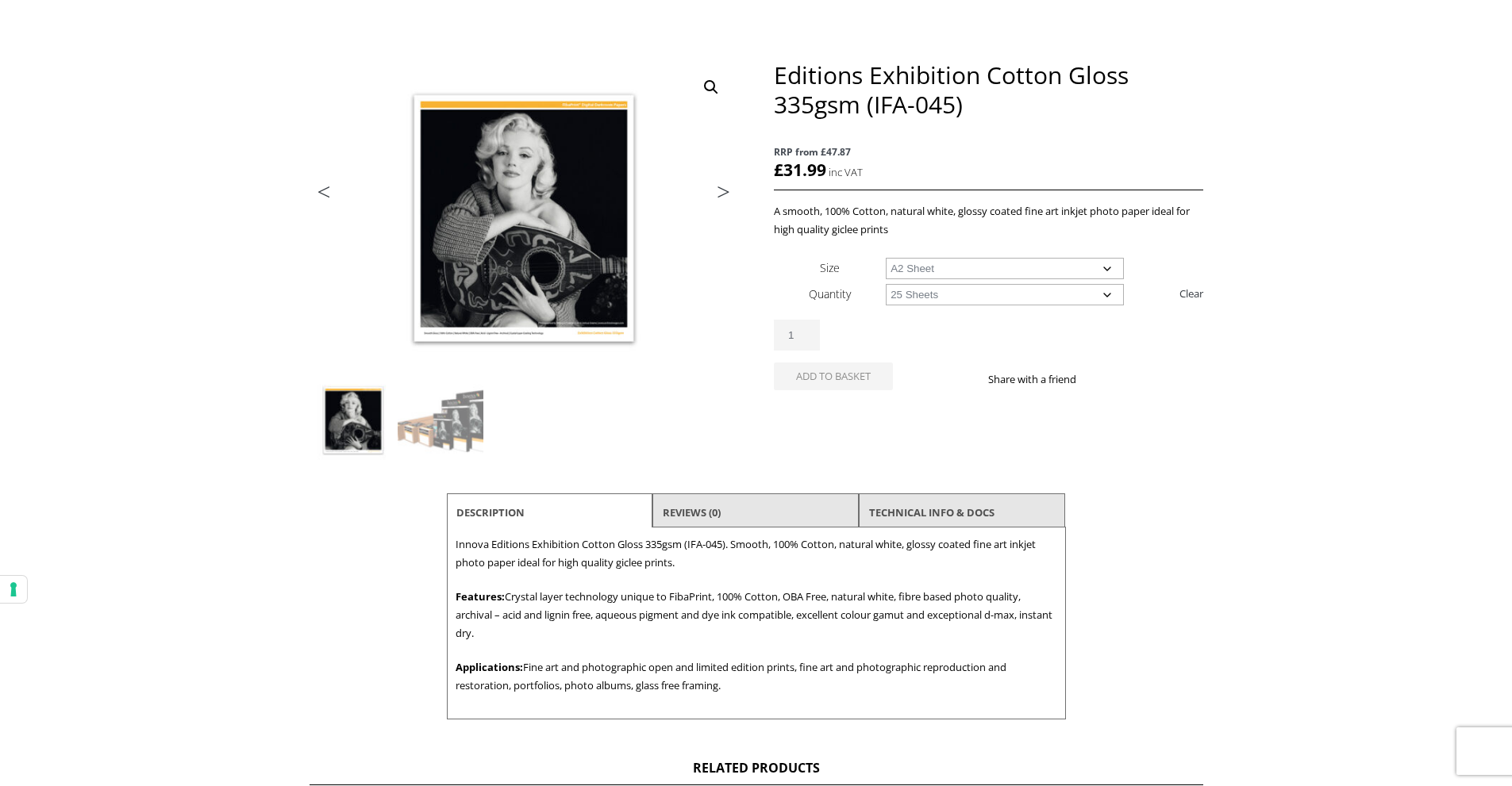
click at [886, 284] on select "Choose an option 25 Sheets" at bounding box center [1005, 294] width 238 height 22
